Goal: Transaction & Acquisition: Subscribe to service/newsletter

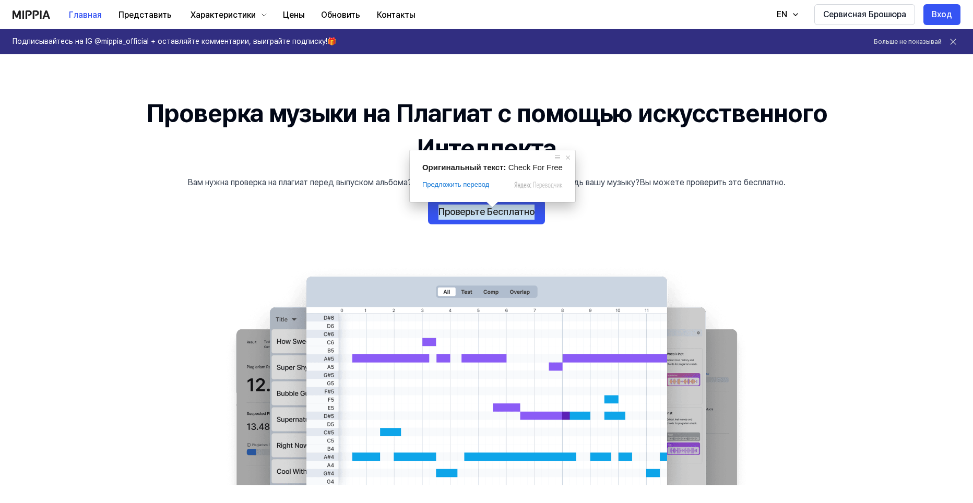
click at [264, 202] on 배너 "Проверка музыки на Плагиат с помощью искусственного Интеллекта Вам нужна провер…" at bounding box center [487, 290] width 752 height 389
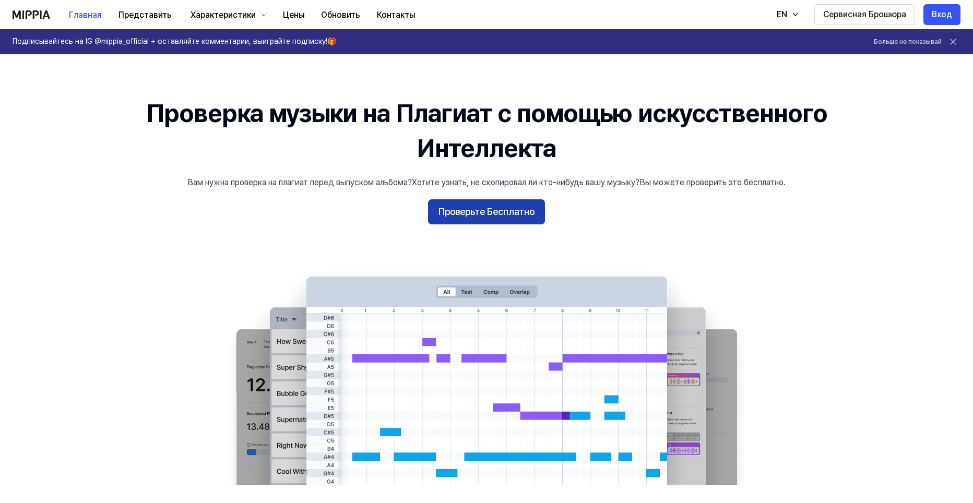
click at [487, 215] on ya-tr-span "Проверьте Бесплатно" at bounding box center [487, 212] width 96 height 15
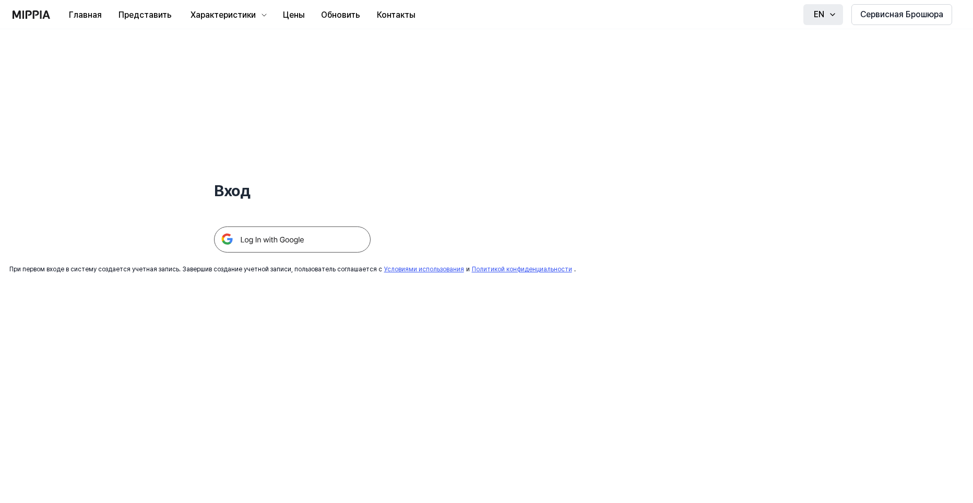
click at [819, 19] on div "EN" at bounding box center [819, 14] width 15 height 13
click at [479, 77] on div "Вход При первом входе в систему создается учетная запись. Завершив создание уче…" at bounding box center [292, 151] width 585 height 245
click at [312, 235] on img at bounding box center [292, 240] width 157 height 26
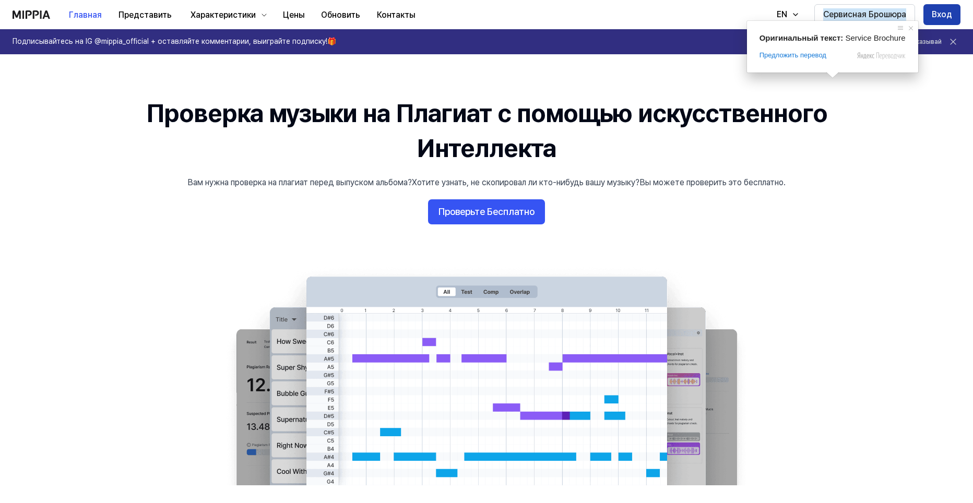
click at [954, 11] on button "Вход" at bounding box center [942, 14] width 37 height 21
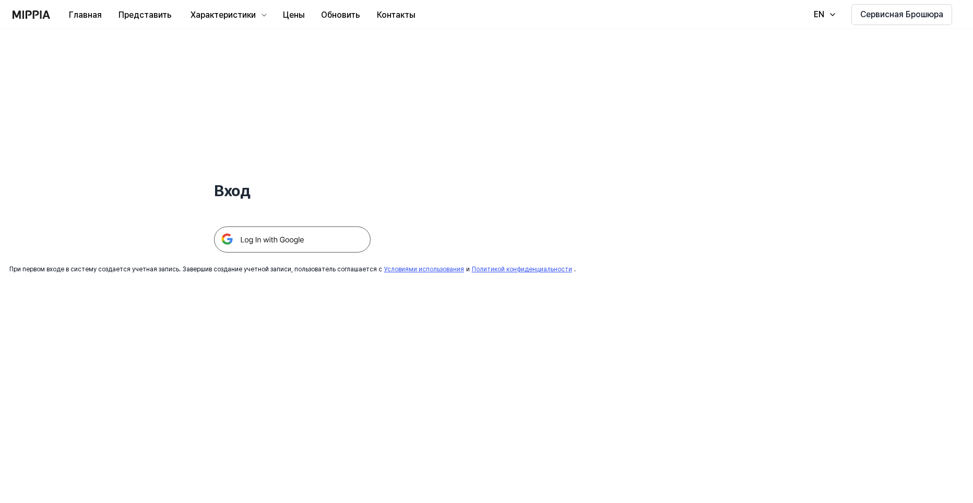
click at [237, 169] on div "Вход" at bounding box center [292, 140] width 157 height 223
click at [516, 226] on div "Вход При первом входе в систему создается учетная запись. Завершив создание уче…" at bounding box center [292, 151] width 585 height 245
click at [288, 235] on img at bounding box center [292, 240] width 157 height 26
